Goal: Submit feedback/report problem

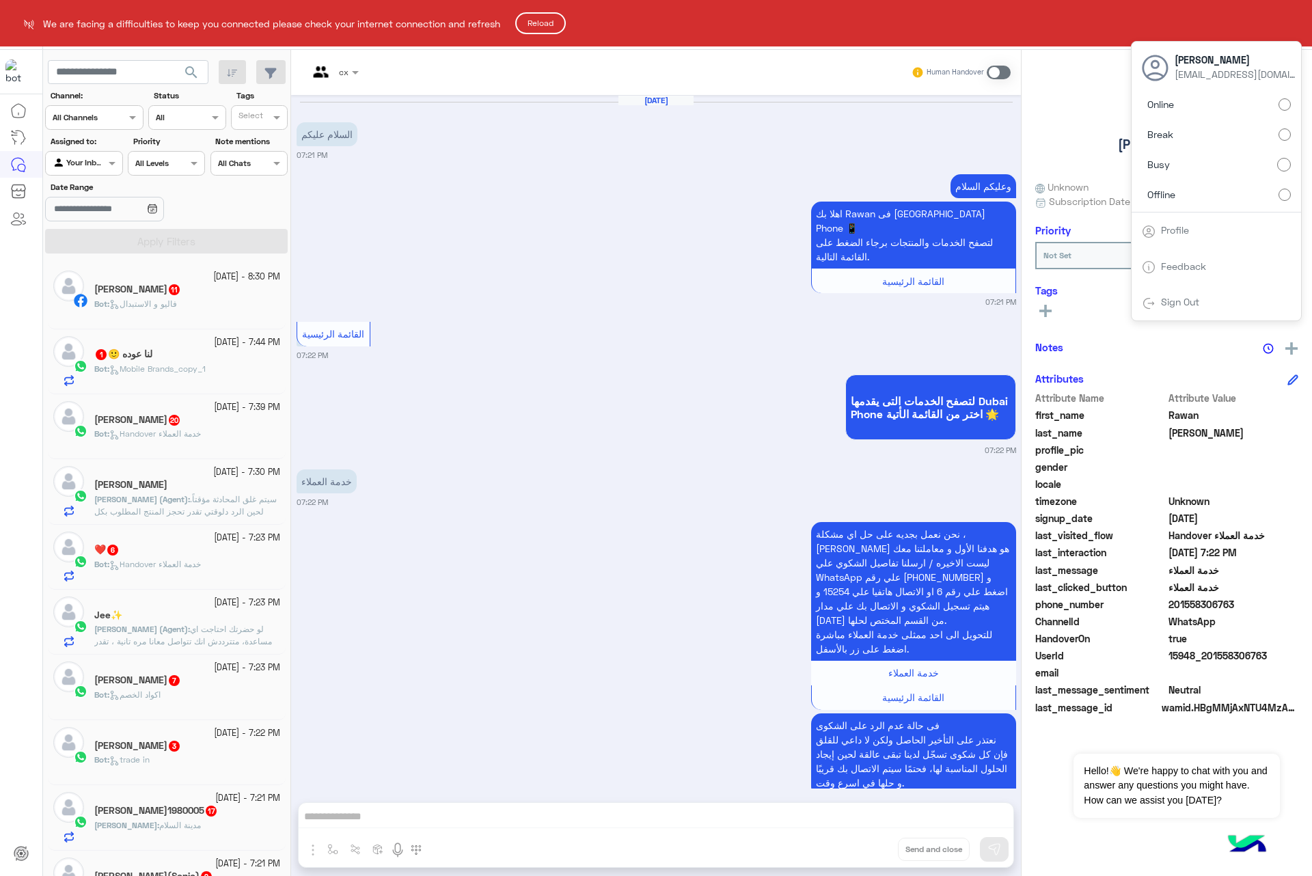
scroll to position [1066, 0]
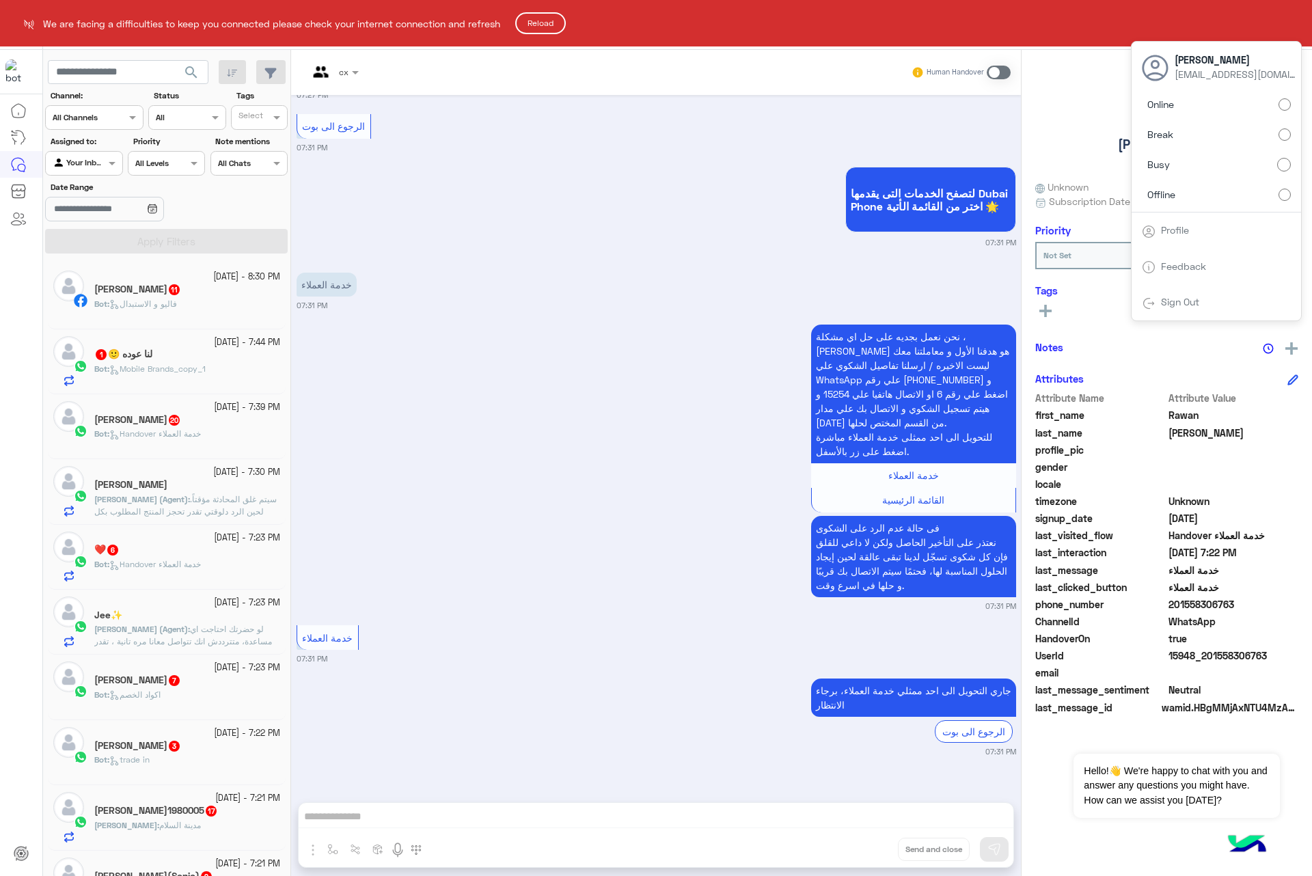
click at [1227, 191] on html "We are facing a difficulties to keep you connected please check your internet c…" at bounding box center [656, 438] width 1312 height 876
click at [532, 23] on button "Reload" at bounding box center [540, 23] width 51 height 22
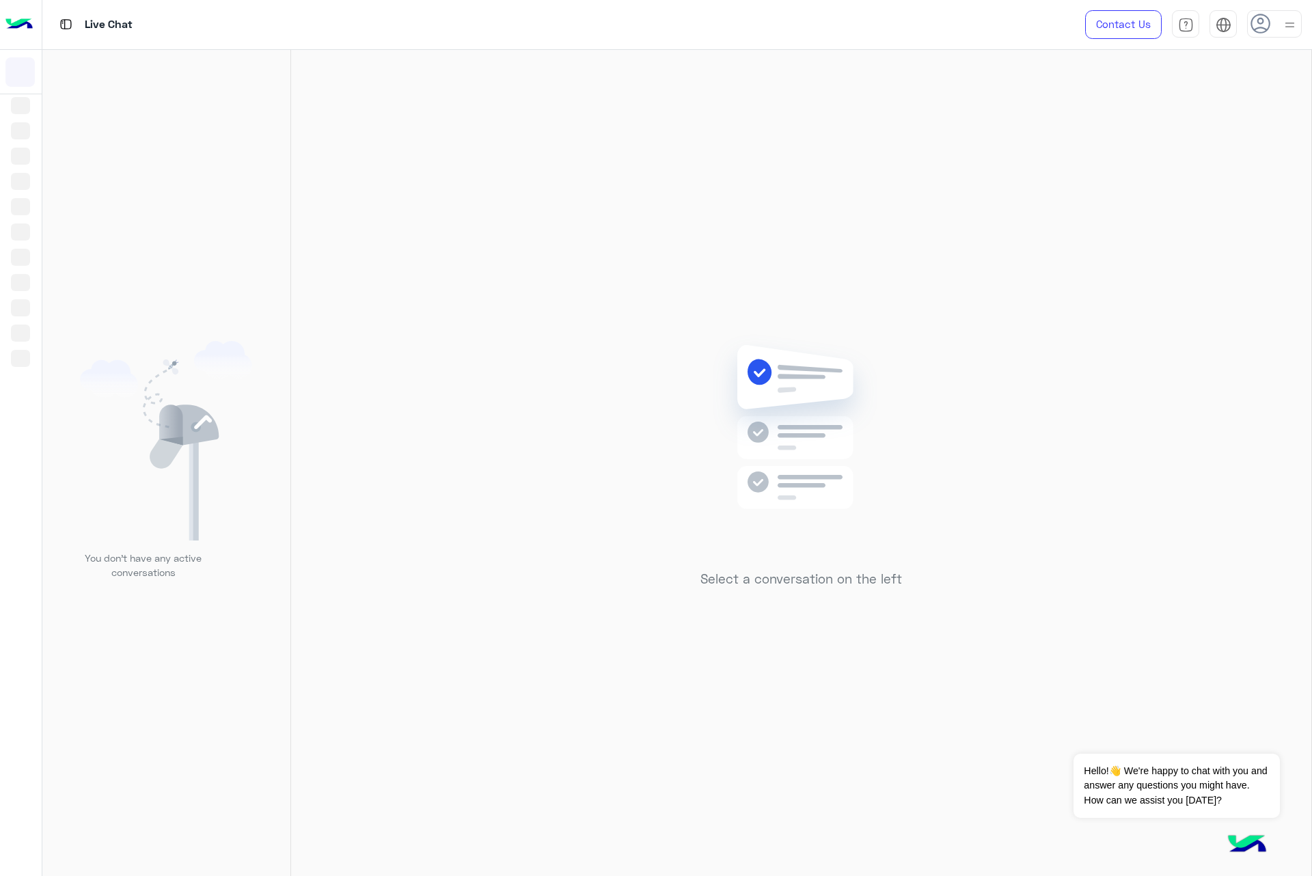
click at [1281, 25] on img at bounding box center [1289, 24] width 17 height 17
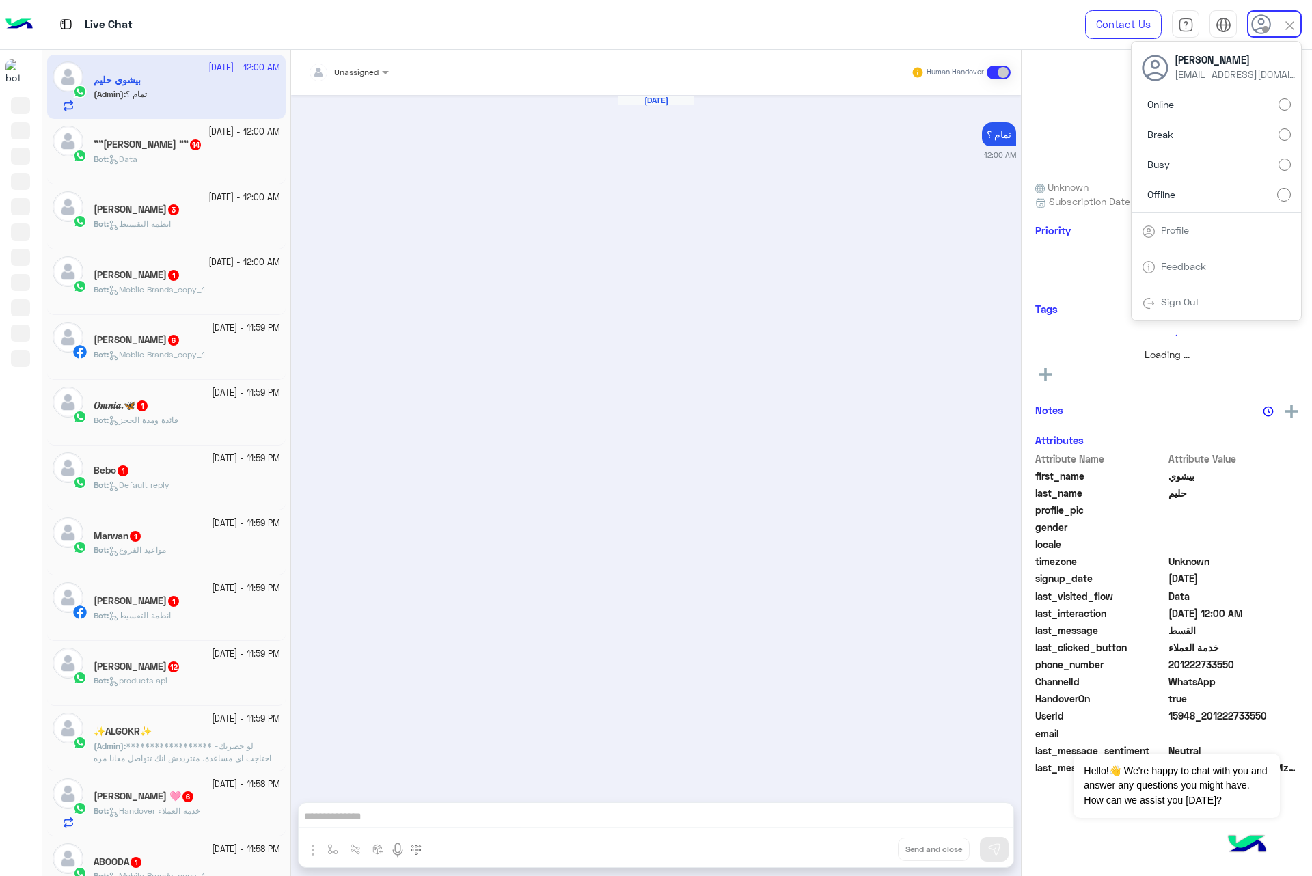
click at [1185, 193] on label "Offline" at bounding box center [1216, 194] width 149 height 25
